Goal: Find contact information: Find contact information

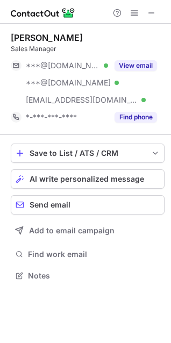
scroll to position [268, 171]
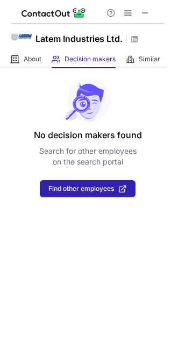
click at [107, 41] on h1 "Latem Industries Ltd." at bounding box center [78, 38] width 87 height 13
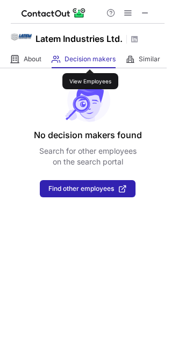
click at [90, 60] on span "Decision makers" at bounding box center [89, 59] width 51 height 9
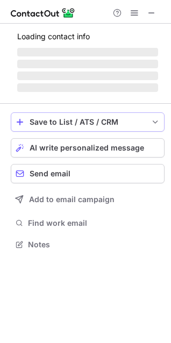
scroll to position [243, 171]
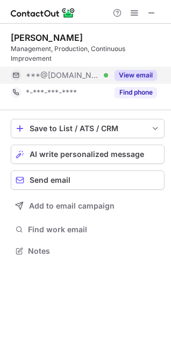
click at [134, 78] on button "View email" at bounding box center [135, 75] width 42 height 11
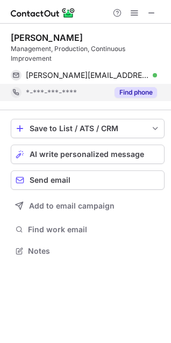
click at [135, 92] on button "Find phone" at bounding box center [135, 92] width 42 height 11
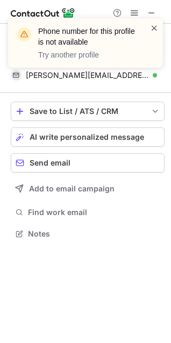
scroll to position [226, 171]
click at [157, 31] on span at bounding box center [154, 28] width 9 height 11
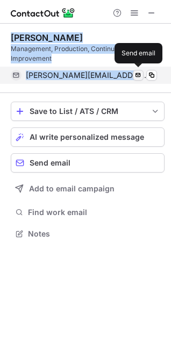
drag, startPoint x: 13, startPoint y: 39, endPoint x: 134, endPoint y: 75, distance: 126.8
click at [134, 75] on div "[PERSON_NAME] Management, Production, Continuous Improvement [PERSON_NAME][EMAI…" at bounding box center [88, 58] width 154 height 52
copy div "[PERSON_NAME] Management, Production, Continuous Improvement [PERSON_NAME][EMAI…"
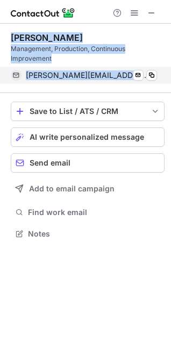
copy div "[PERSON_NAME] Management, Production, Continuous Improvement [PERSON_NAME][EMAI…"
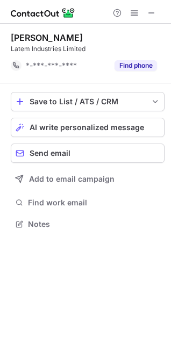
scroll to position [216, 171]
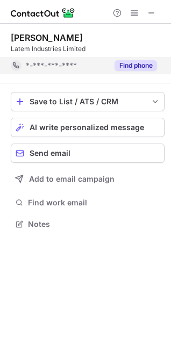
click at [142, 69] on button "Find phone" at bounding box center [135, 65] width 42 height 11
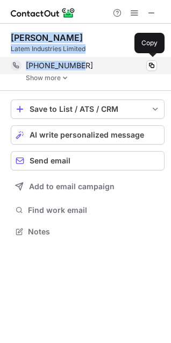
drag, startPoint x: 11, startPoint y: 39, endPoint x: 77, endPoint y: 64, distance: 70.9
click at [77, 64] on div "[PERSON_NAME] Latem Industries Limited [PHONE_NUMBER] Copy Show more" at bounding box center [88, 56] width 154 height 49
copy div "[PERSON_NAME] Latem Industries Limited [PHONE_NUMBER]"
